Goal: Transaction & Acquisition: Book appointment/travel/reservation

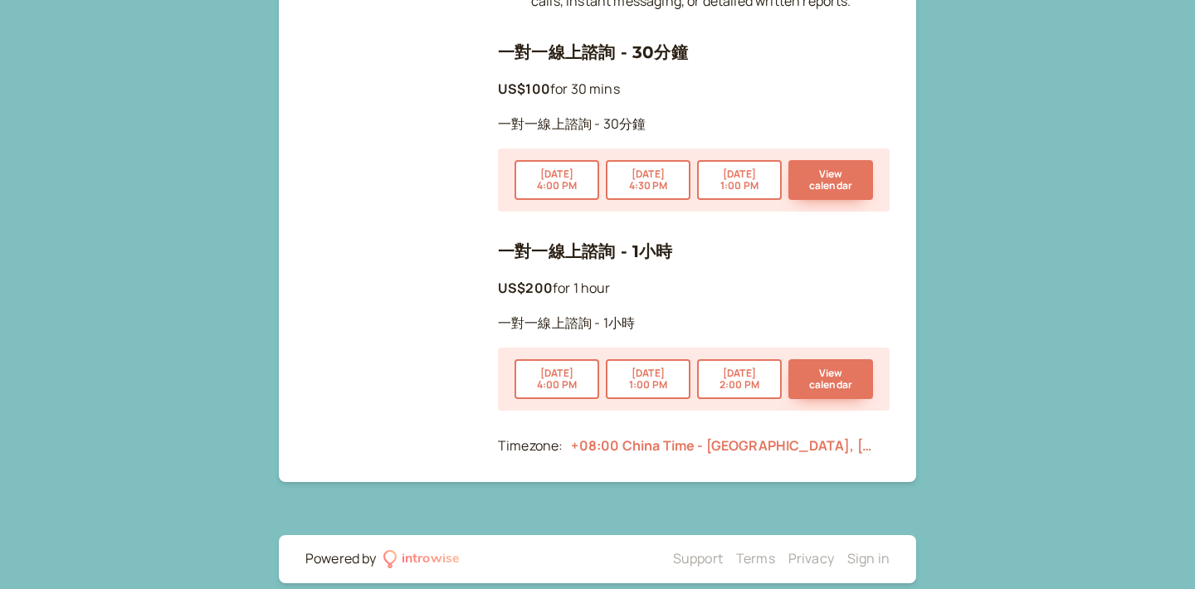
scroll to position [2202, 0]
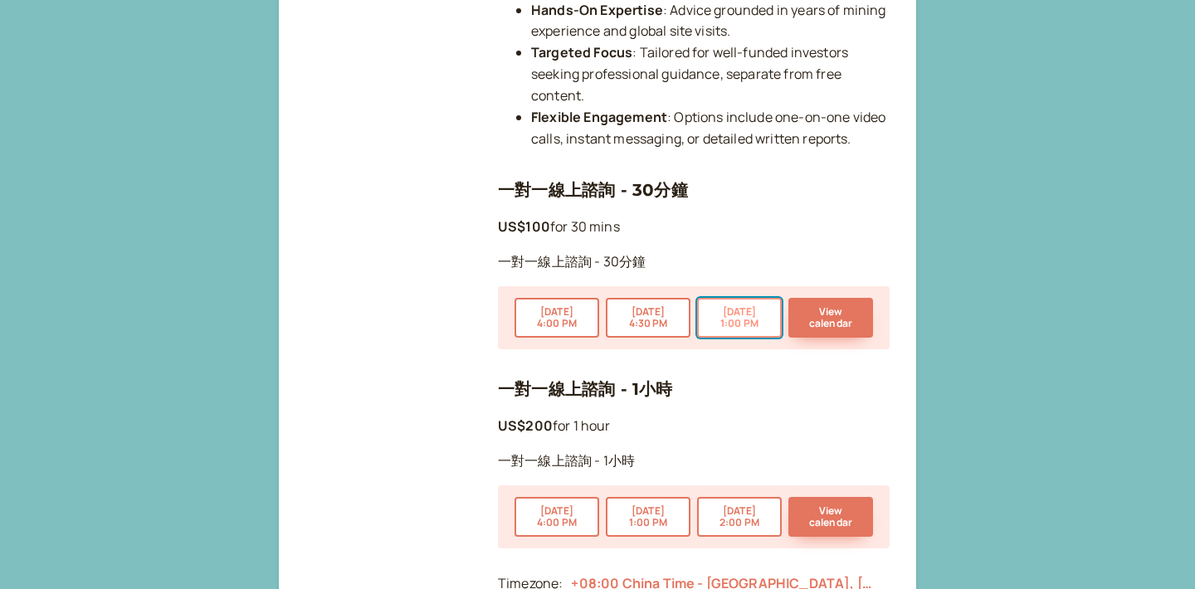
click at [740, 298] on button "[DATE] 1:00 PM" at bounding box center [739, 318] width 85 height 40
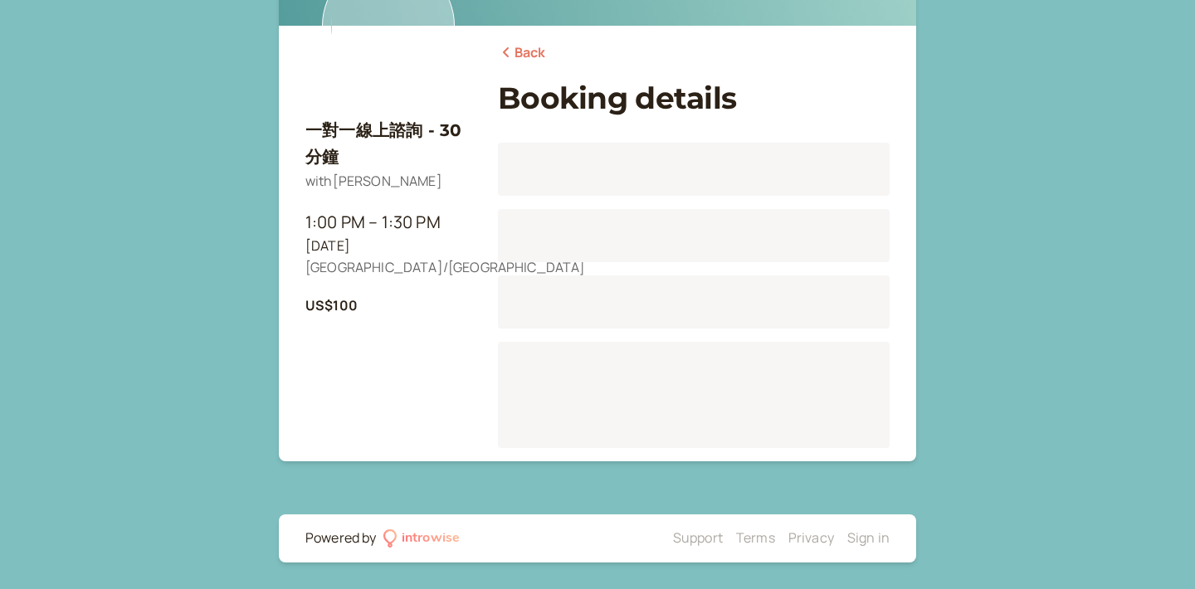
scroll to position [206, 0]
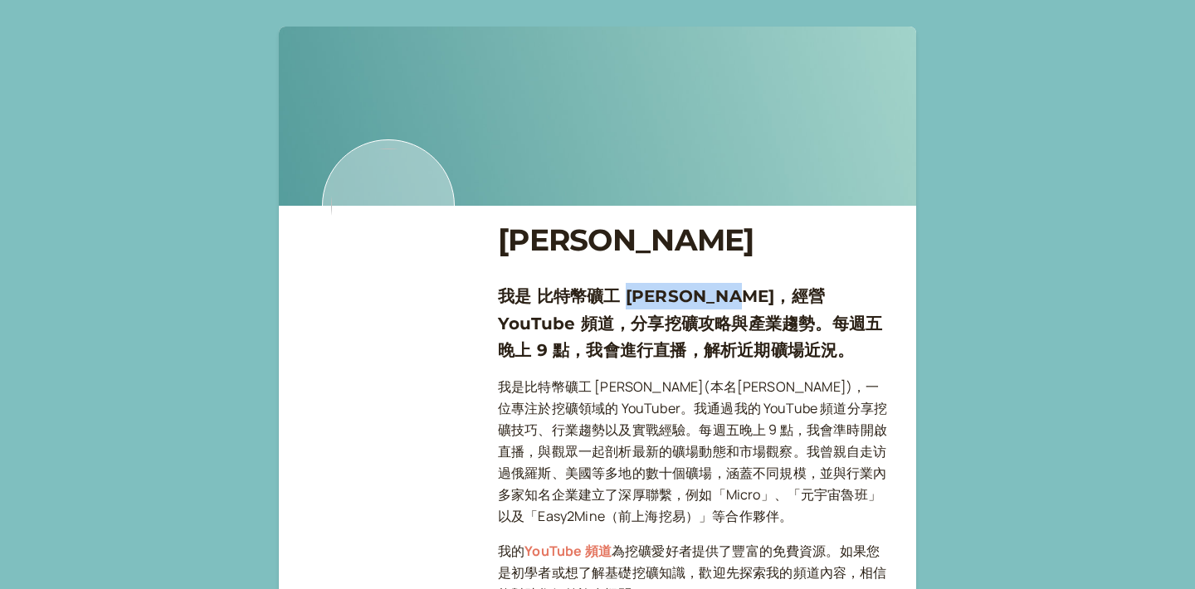
drag, startPoint x: 624, startPoint y: 294, endPoint x: 725, endPoint y: 294, distance: 100.4
click at [725, 294] on h3 "我是 比特幣礦工 [PERSON_NAME]，經營 YouTube 頻道，分享挖礦攻略與產業趨勢。每週五晚上 9 點，我會進行直播，解析近期礦場近況。" at bounding box center [694, 323] width 392 height 81
copy h3 "[PERSON_NAME]"
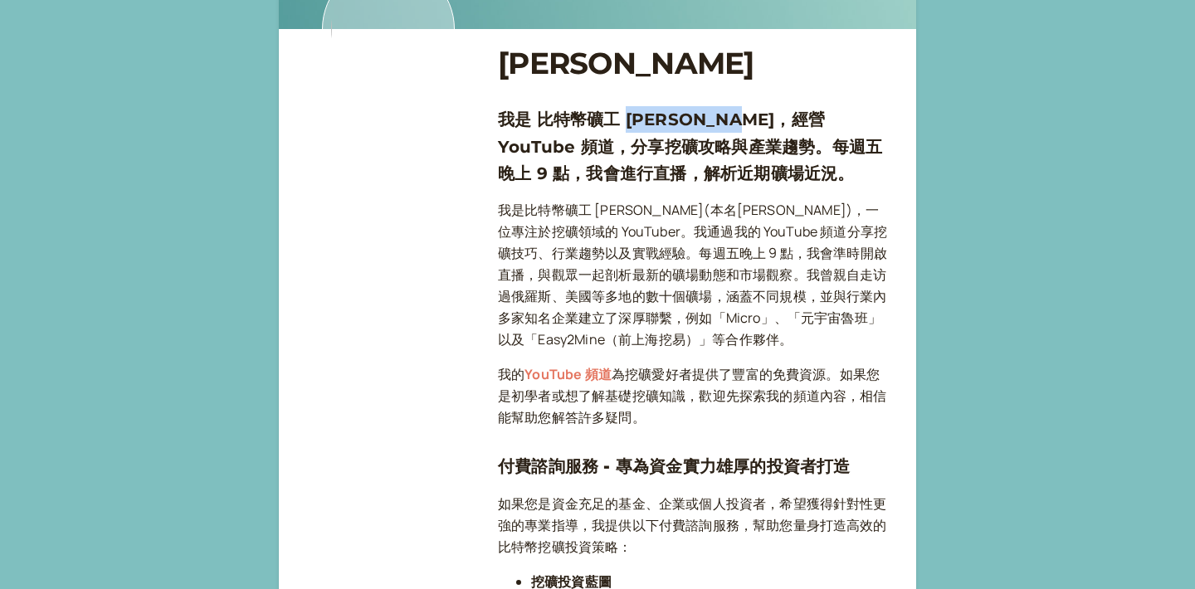
scroll to position [268, 0]
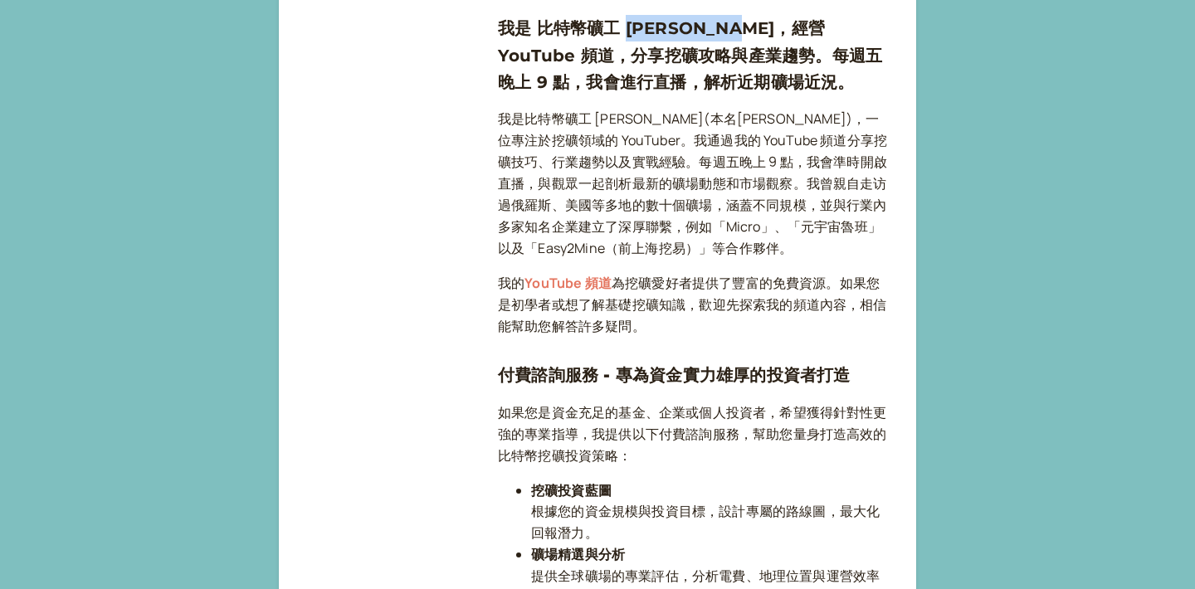
click at [594, 281] on link "YouTube 頻道" at bounding box center [568, 283] width 87 height 18
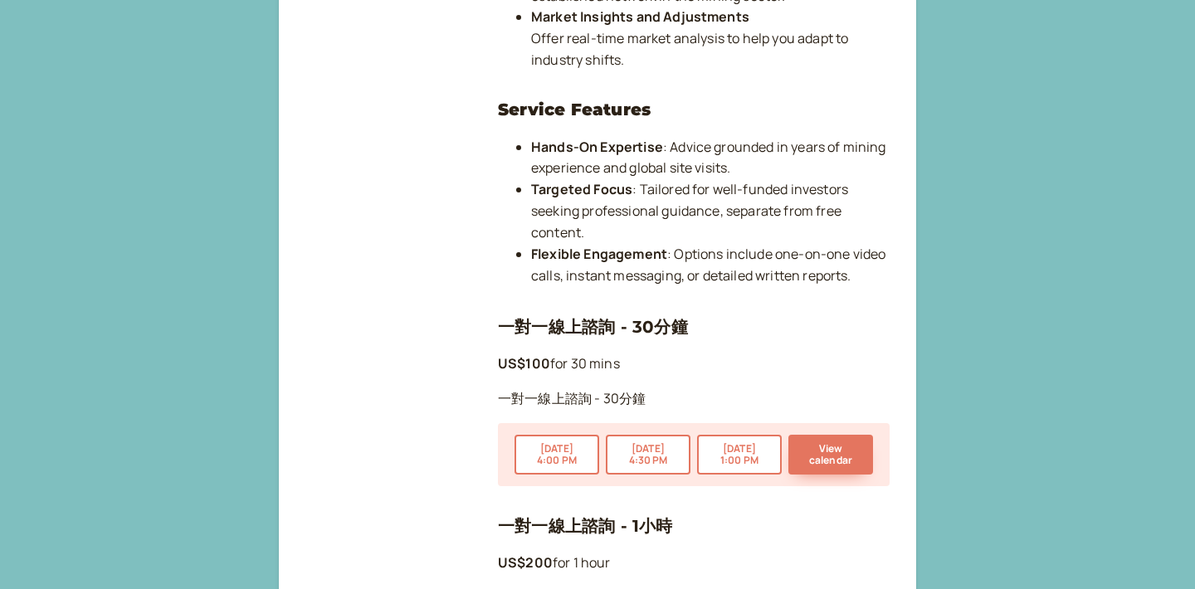
scroll to position [2208, 0]
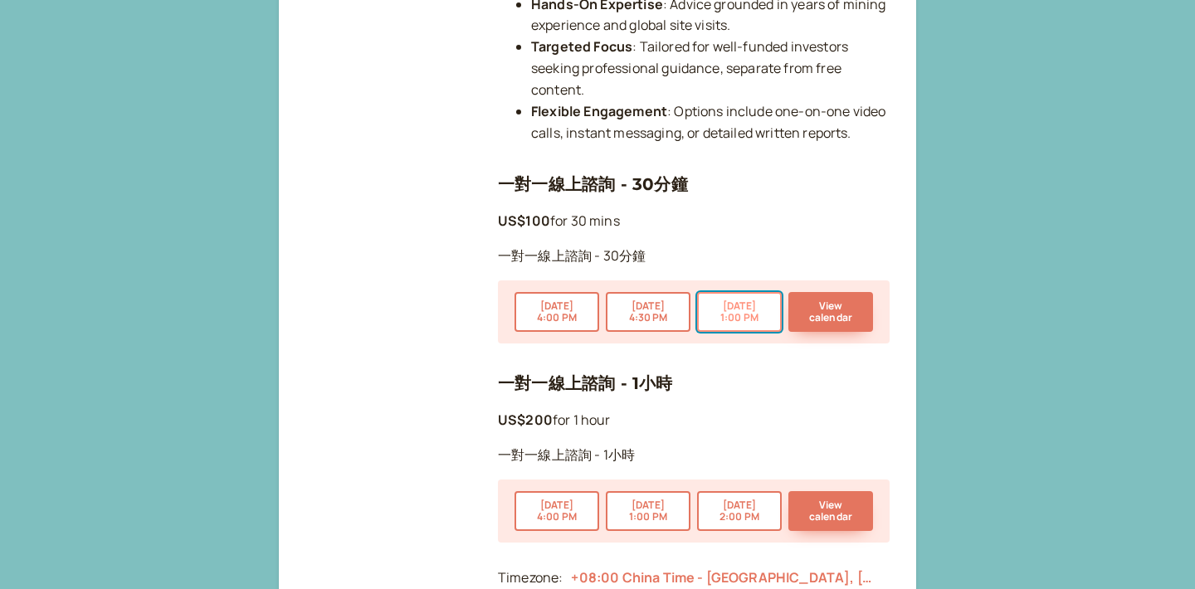
click at [725, 296] on button "[DATE] 1:00 PM" at bounding box center [739, 312] width 85 height 40
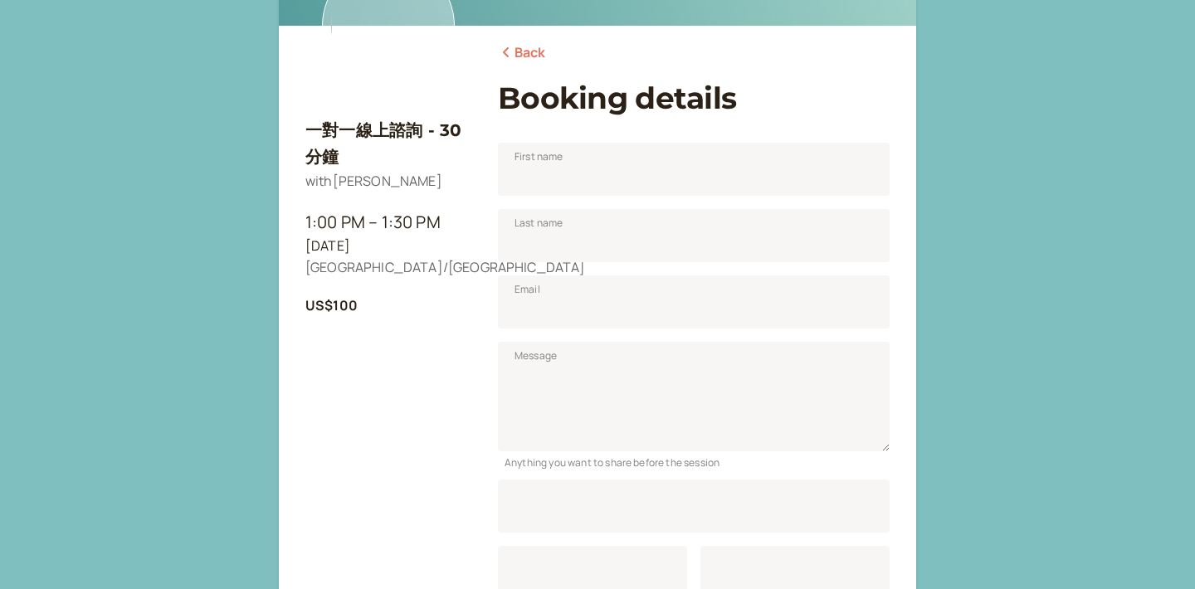
scroll to position [206, 0]
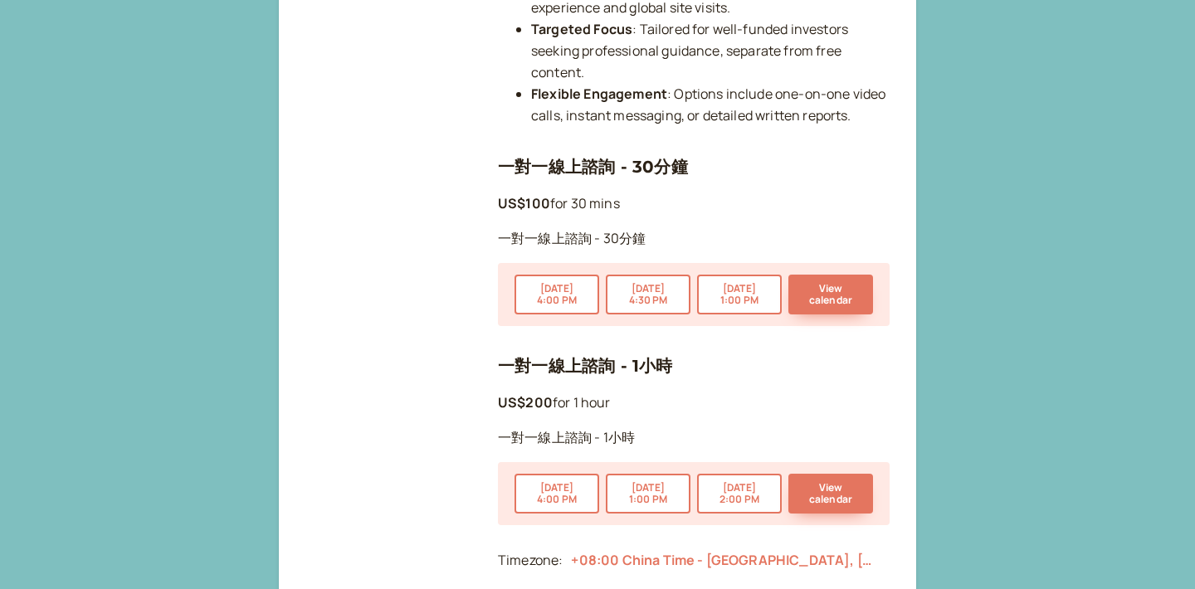
scroll to position [2227, 0]
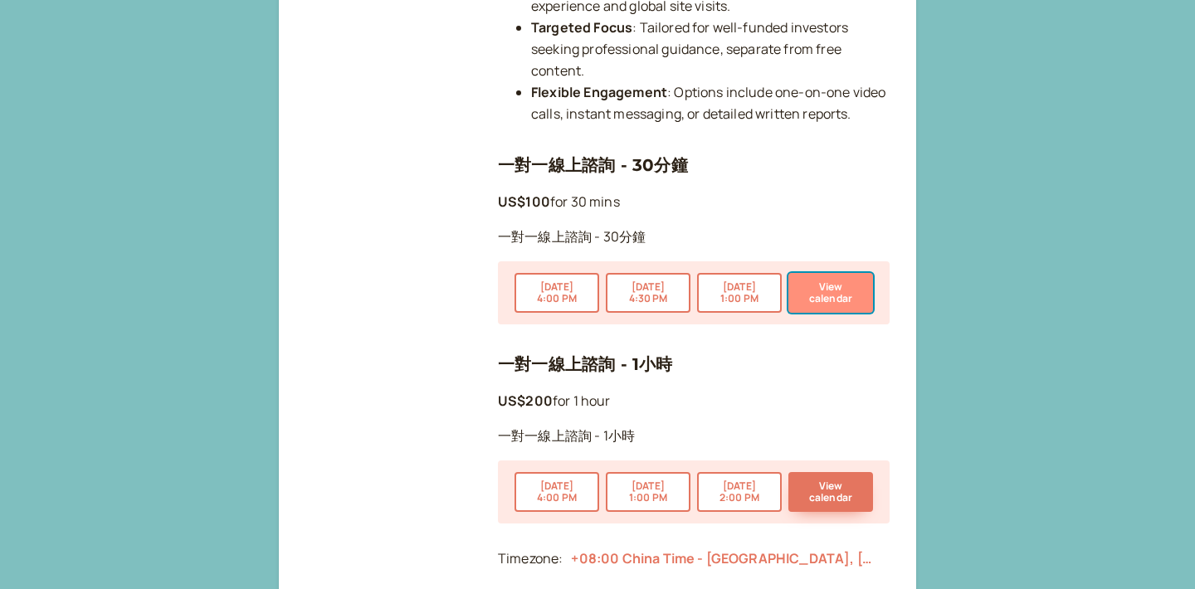
click at [818, 273] on button "View calendar" at bounding box center [831, 293] width 85 height 40
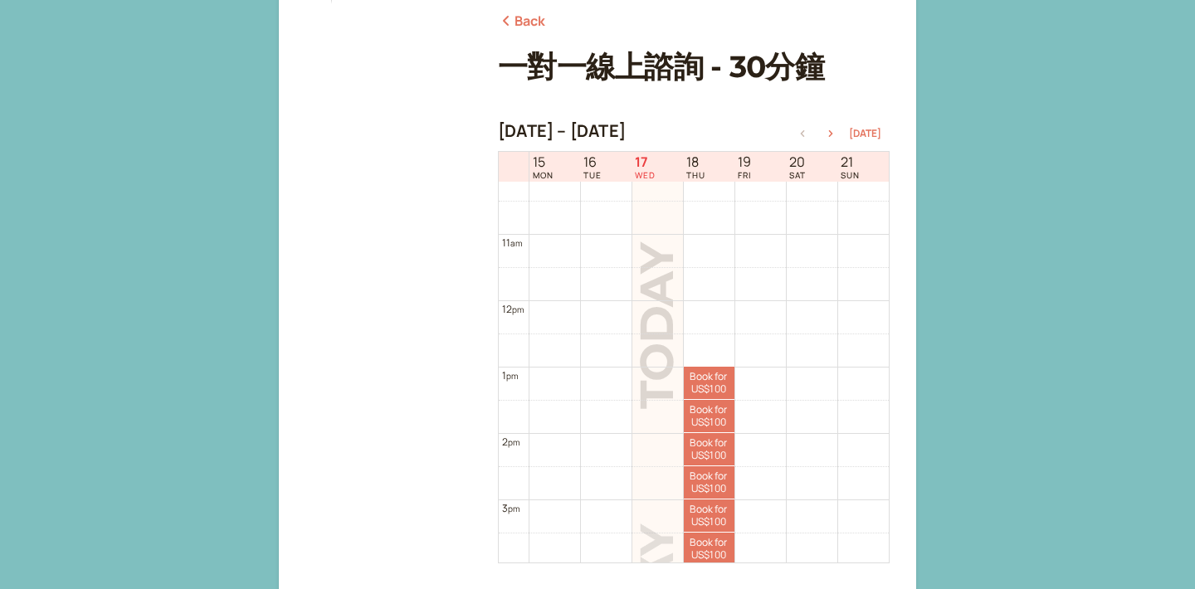
scroll to position [338, 0]
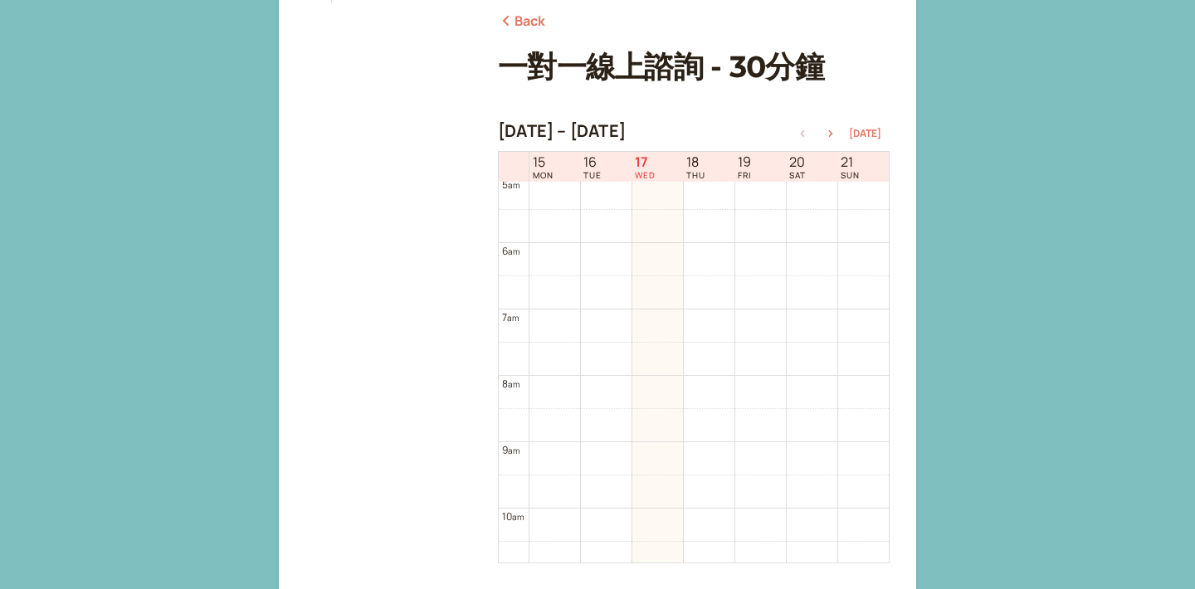
click at [516, 24] on link "Back" at bounding box center [522, 22] width 48 height 22
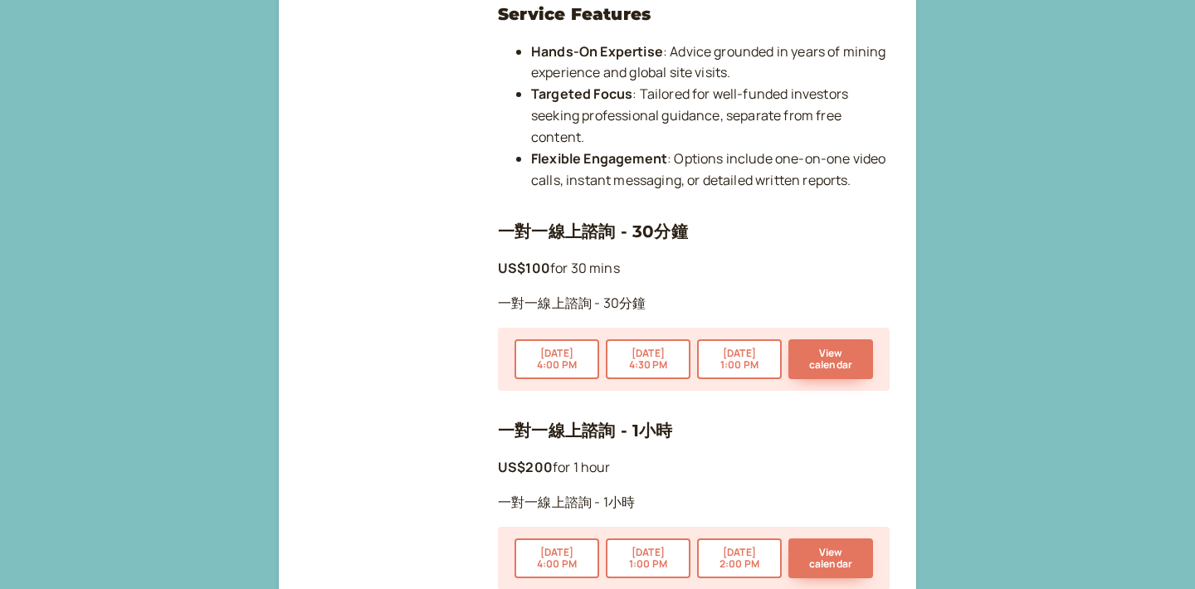
scroll to position [2340, 0]
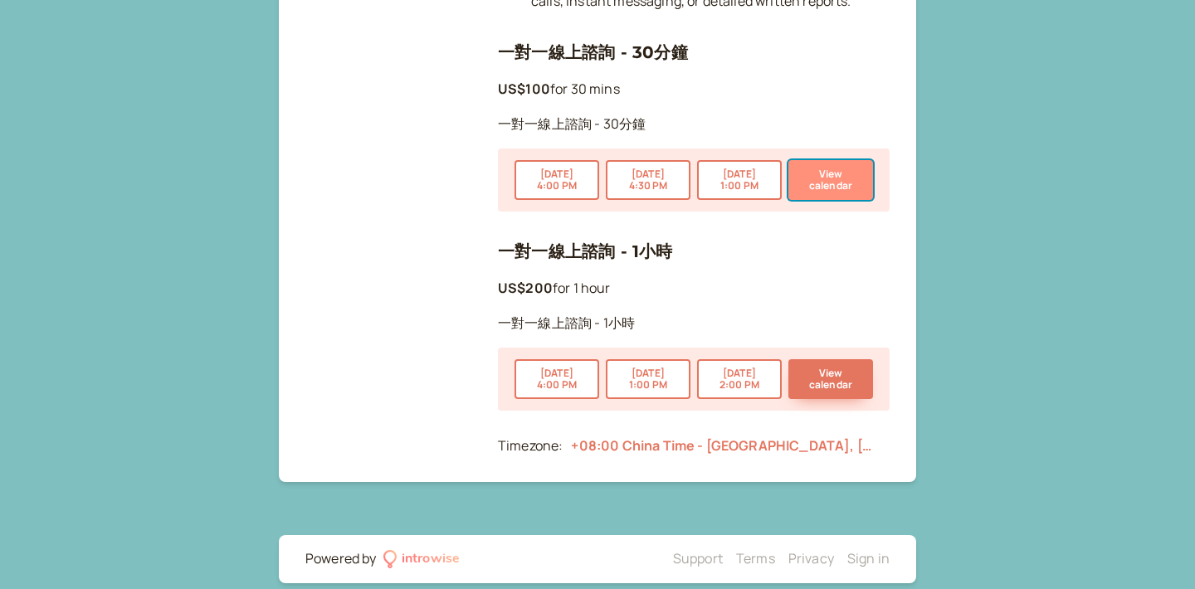
click at [836, 164] on button "View calendar" at bounding box center [831, 180] width 85 height 40
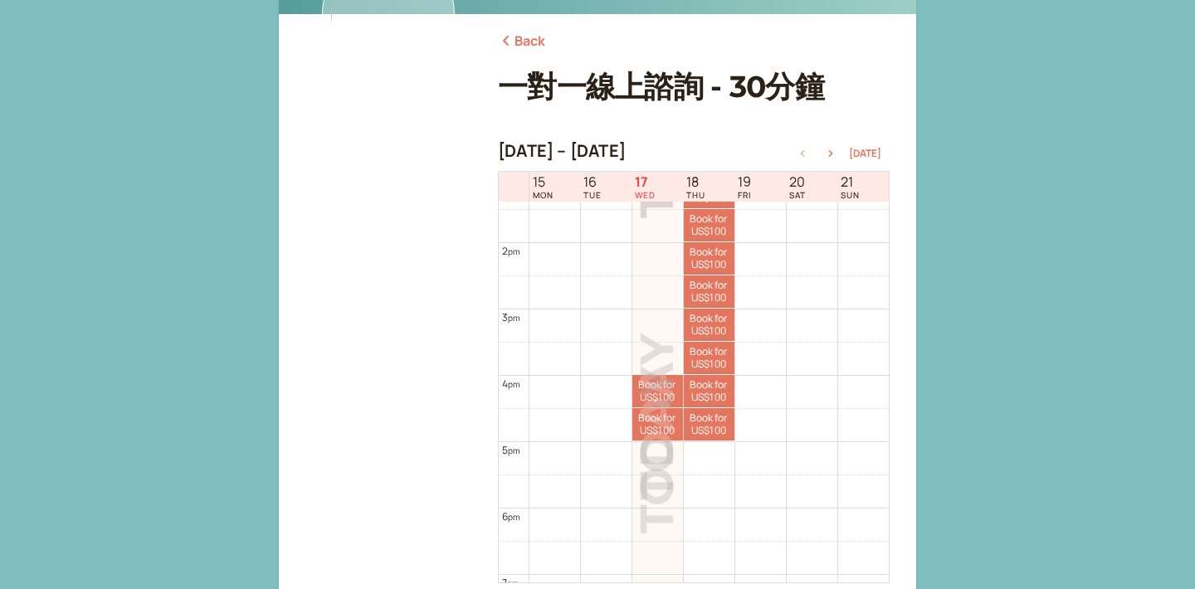
scroll to position [747, 0]
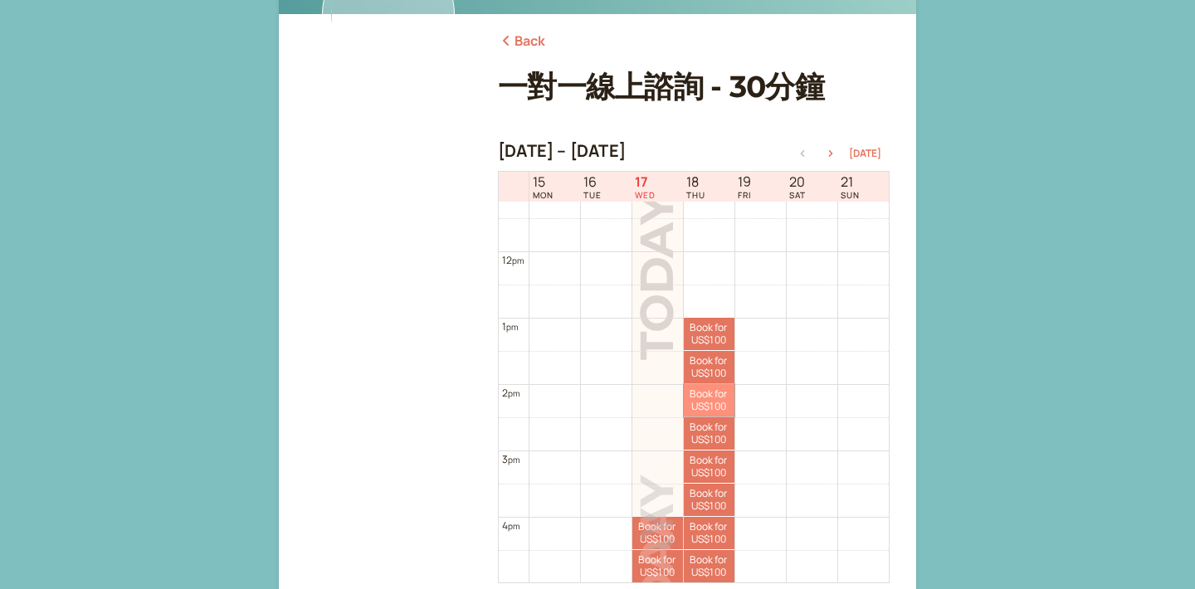
click at [720, 416] on link "Book for US$100 US$100" at bounding box center [709, 400] width 51 height 32
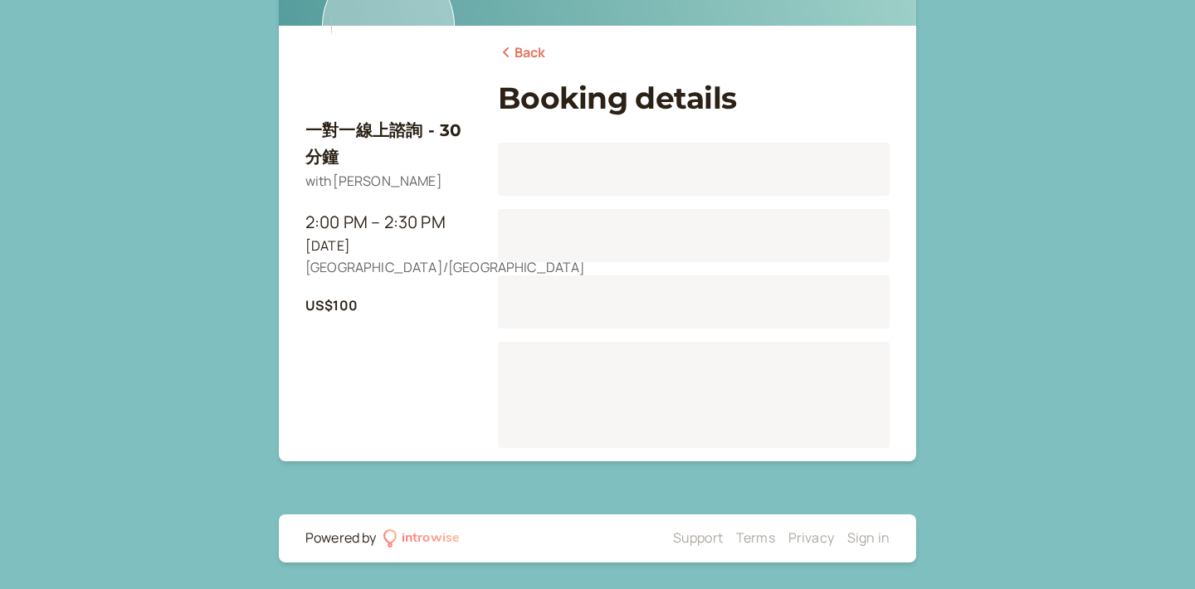
scroll to position [180, 0]
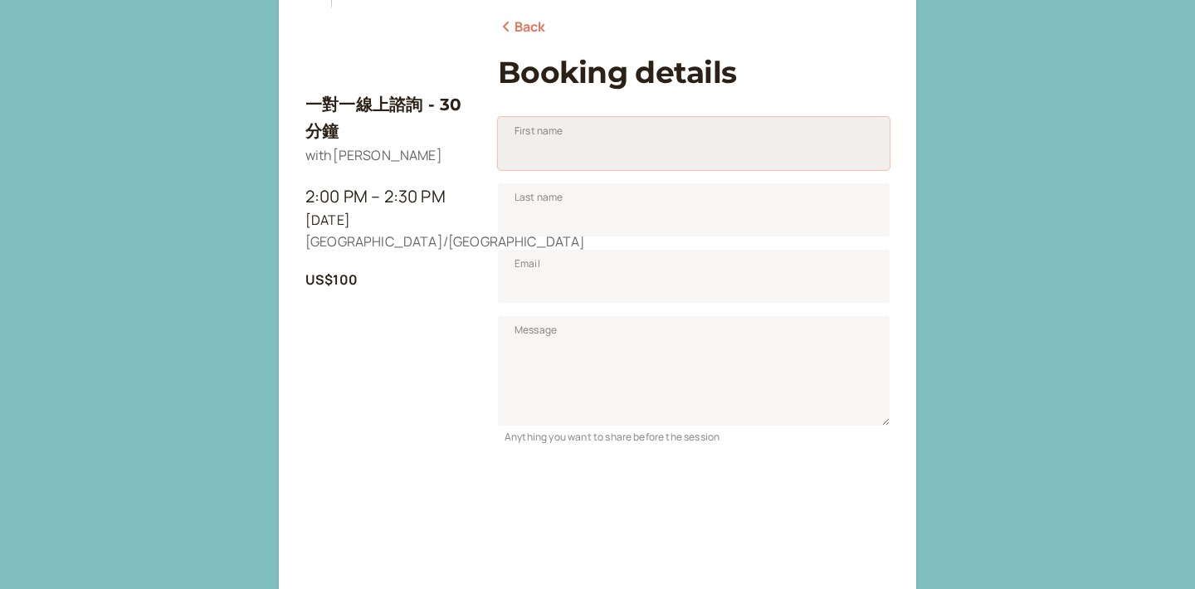
click at [649, 155] on input "First name" at bounding box center [694, 143] width 392 height 53
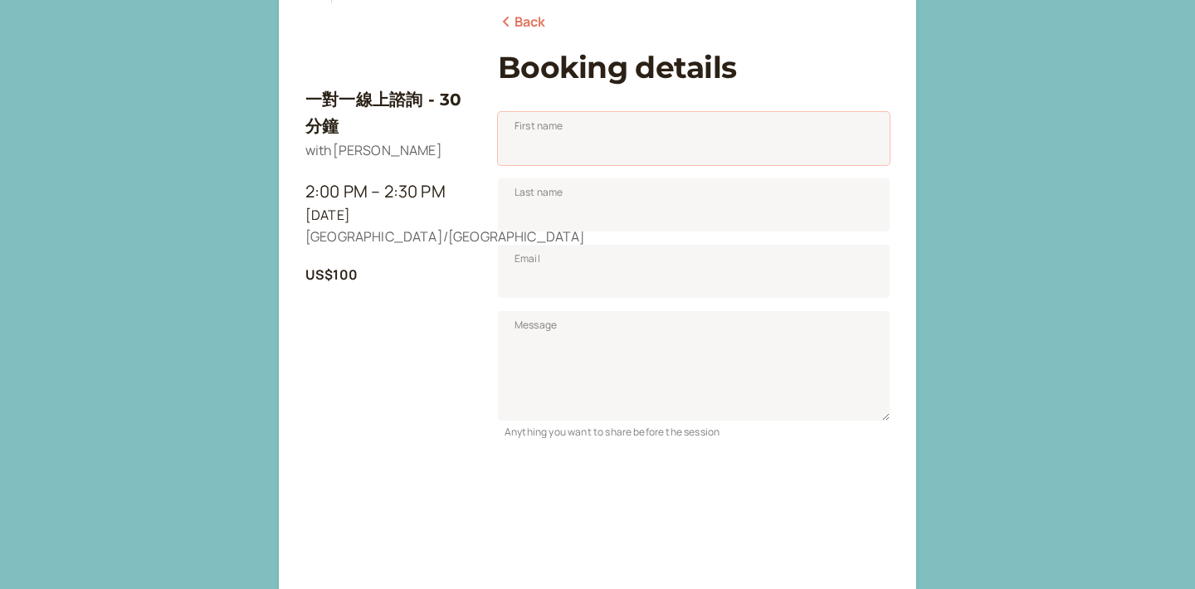
scroll to position [0, 0]
